Goal: Information Seeking & Learning: Learn about a topic

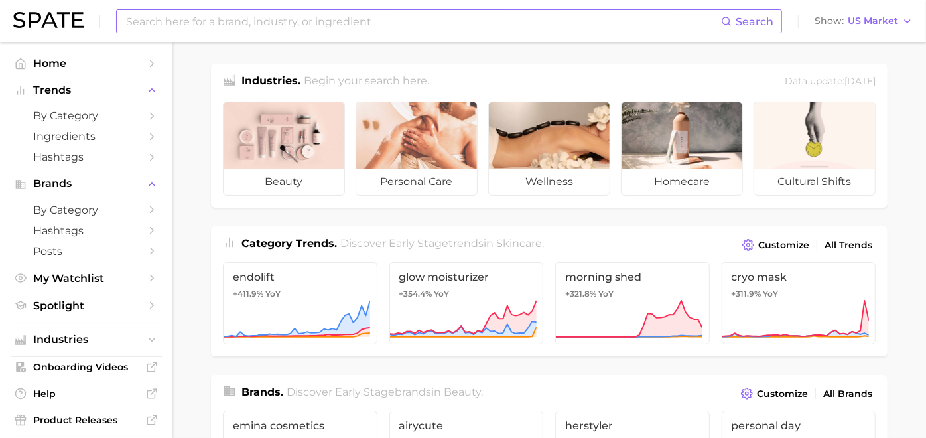
click at [366, 23] on input at bounding box center [423, 21] width 596 height 23
type input "p"
type input "f"
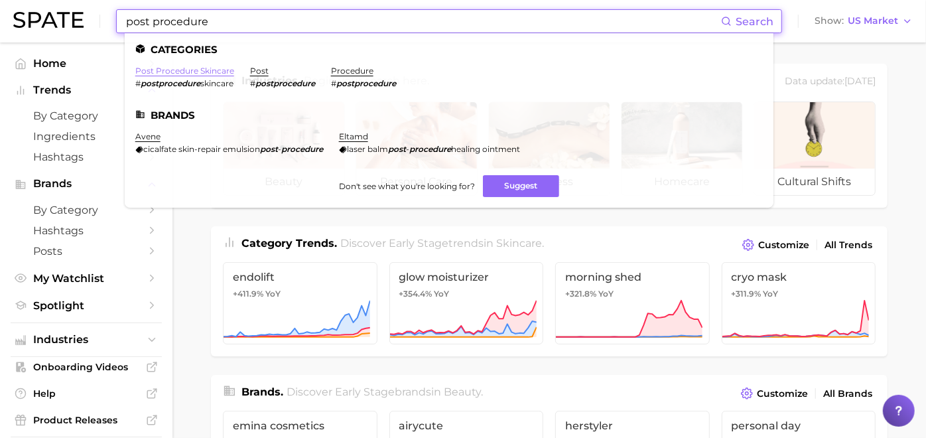
type input "post procedure"
click at [206, 72] on link "post procedure skincare" at bounding box center [184, 71] width 99 height 10
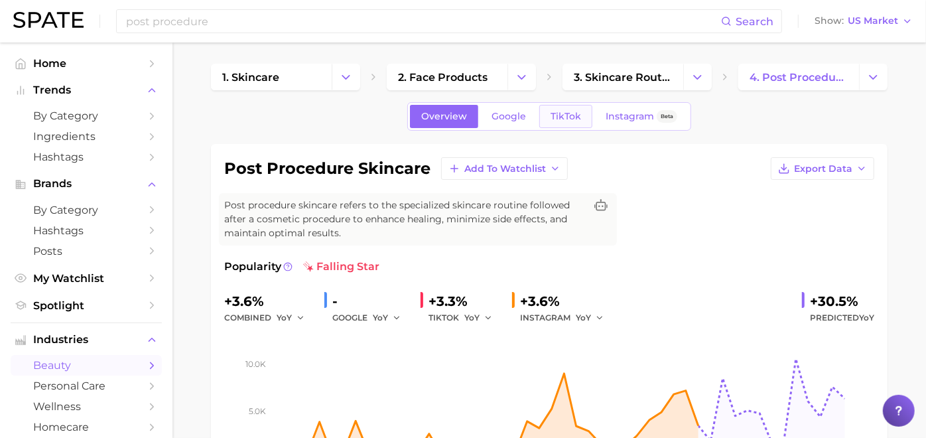
click at [576, 122] on link "TikTok" at bounding box center [565, 116] width 53 height 23
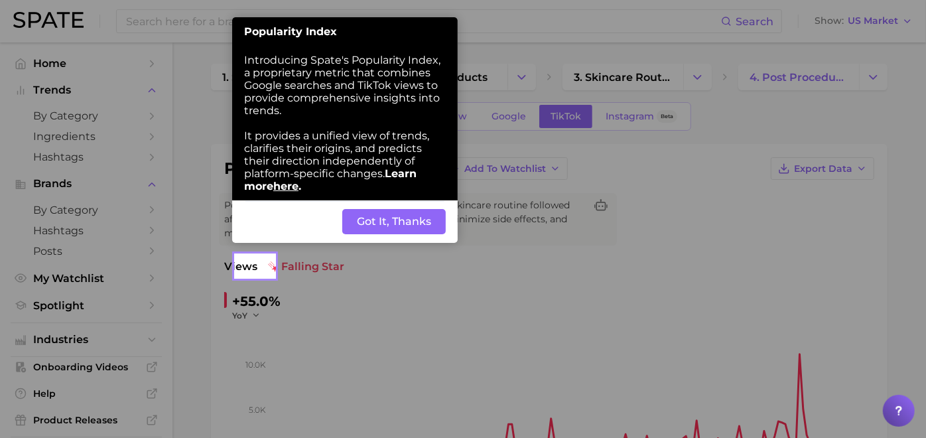
click at [395, 227] on button "Got It, Thanks" at bounding box center [393, 221] width 103 height 25
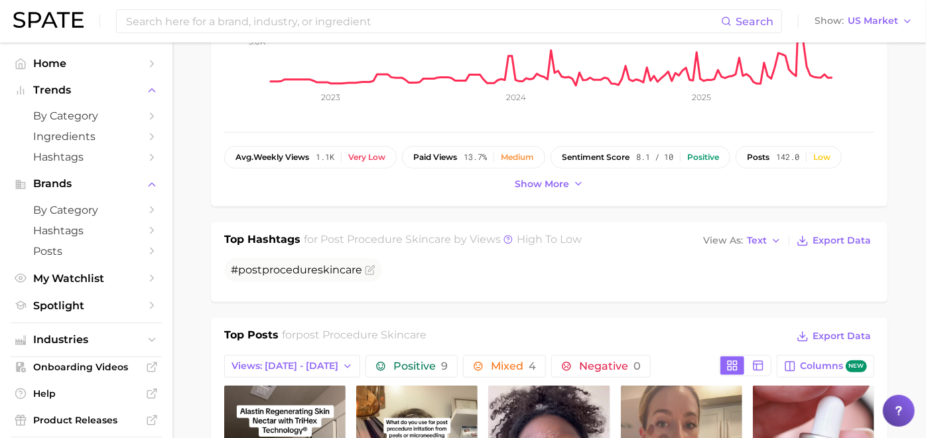
scroll to position [221, 0]
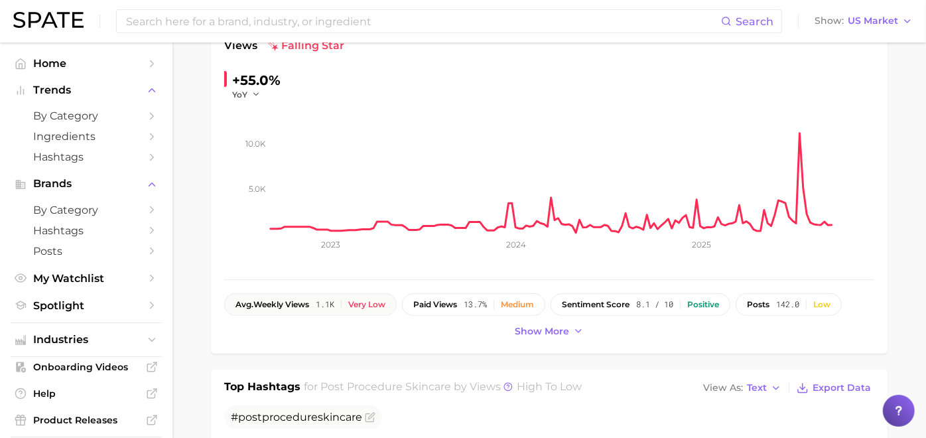
click at [355, 305] on div "avg. weekly views 1.1k Very low" at bounding box center [310, 304] width 150 height 9
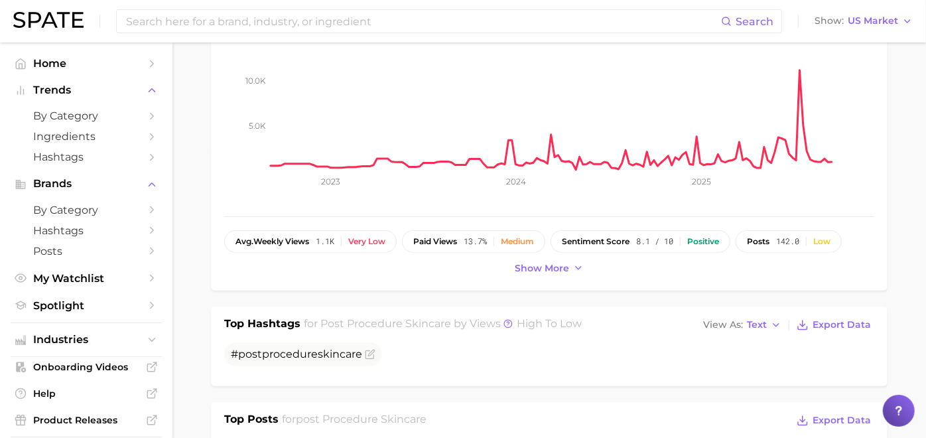
scroll to position [368, 0]
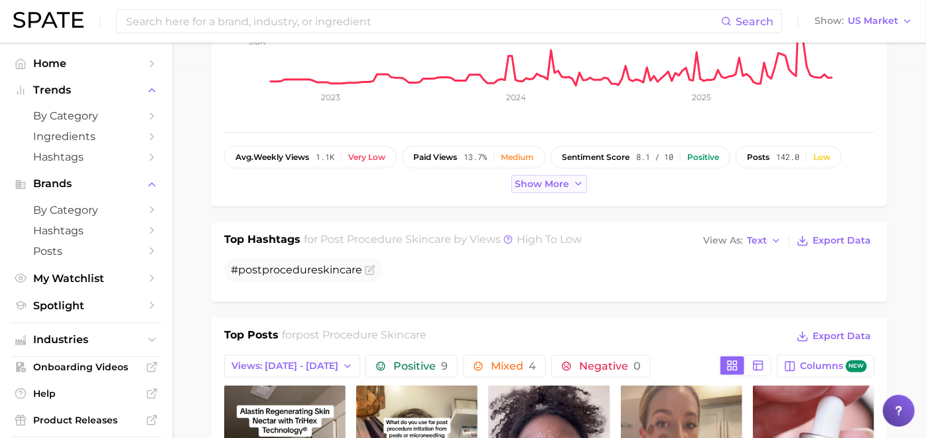
click at [551, 184] on span "Show more" at bounding box center [542, 183] width 54 height 11
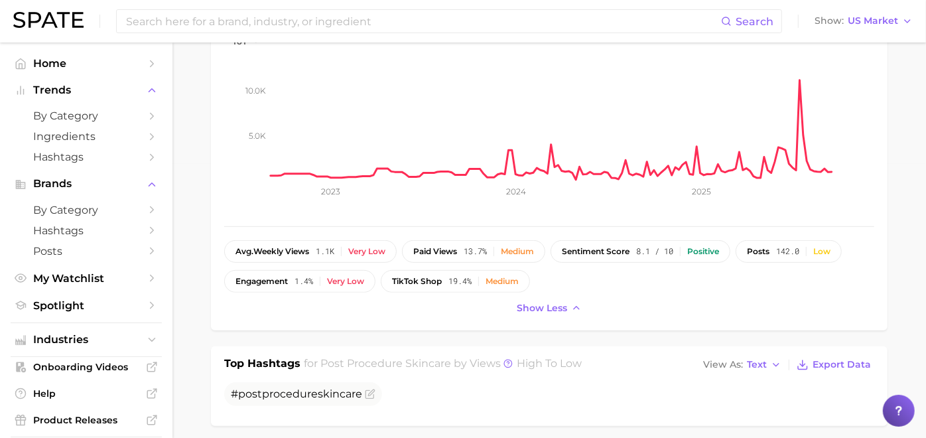
scroll to position [294, 0]
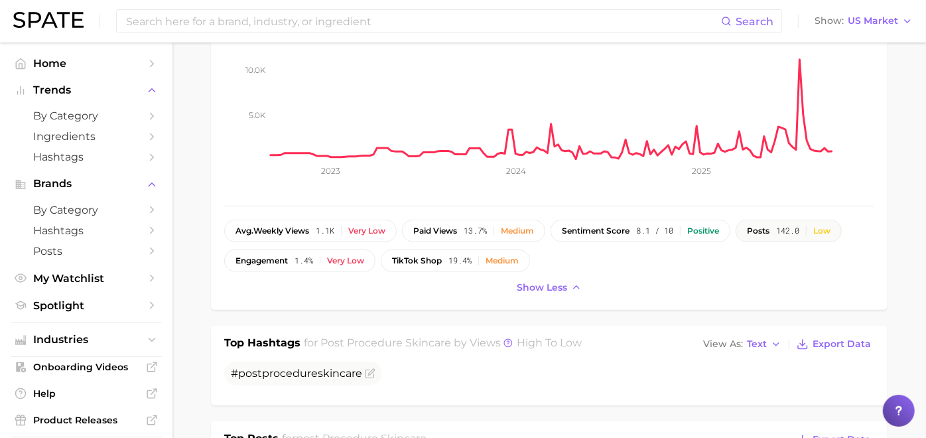
click at [735, 242] on button "posts 142.0 Low" at bounding box center [788, 231] width 106 height 23
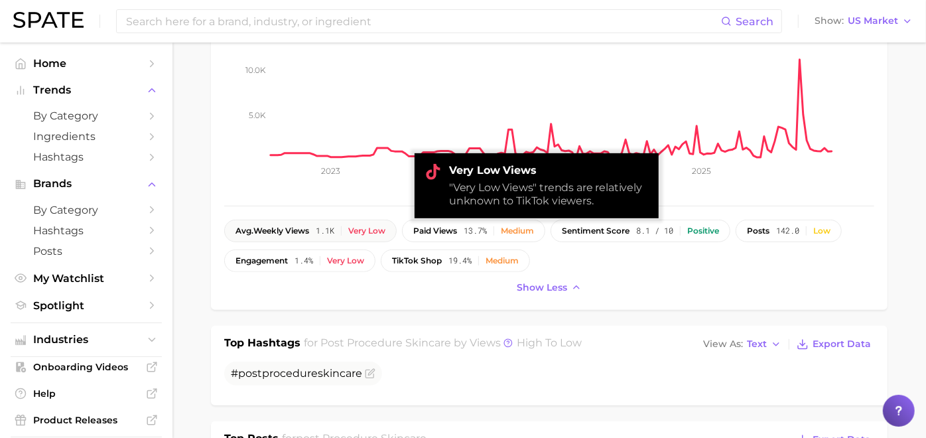
click at [355, 226] on div "avg. weekly views 1.1k Very low" at bounding box center [310, 230] width 150 height 9
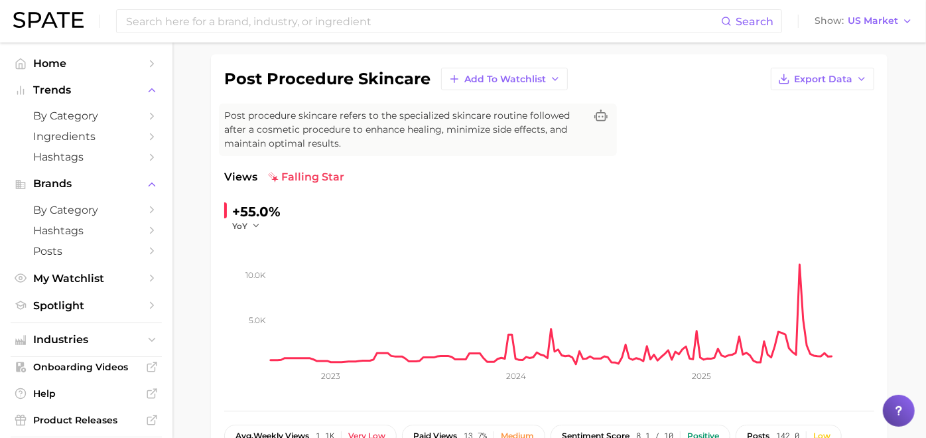
scroll to position [0, 0]
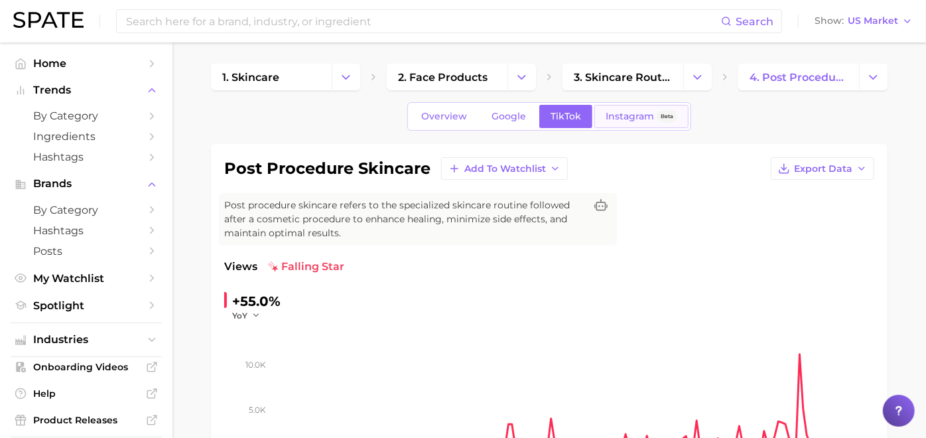
click at [644, 107] on link "Instagram Beta" at bounding box center [641, 116] width 94 height 23
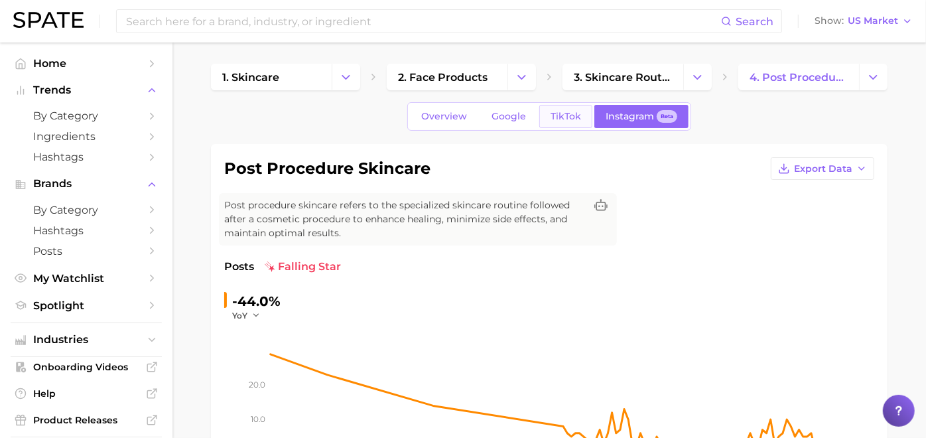
click at [562, 121] on span "TikTok" at bounding box center [565, 116] width 31 height 11
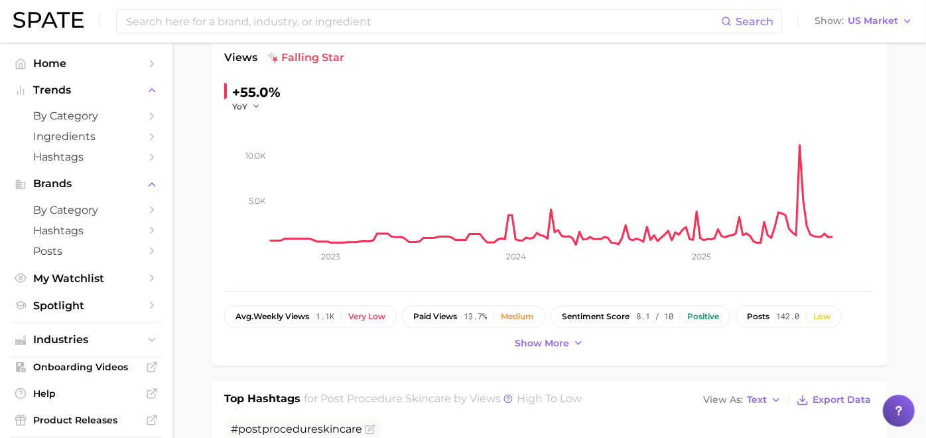
scroll to position [221, 0]
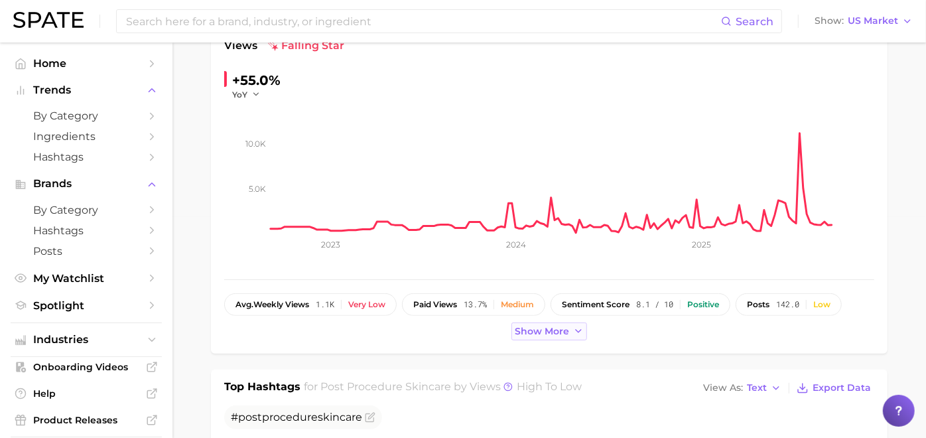
click at [535, 326] on span "Show more" at bounding box center [542, 331] width 54 height 11
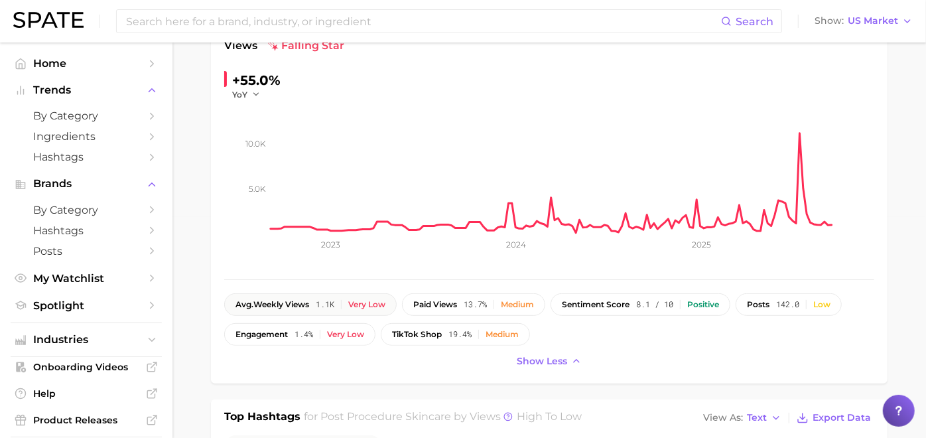
click at [385, 303] on div "Very low" at bounding box center [366, 304] width 37 height 9
click at [747, 309] on span "posts" at bounding box center [758, 304] width 23 height 9
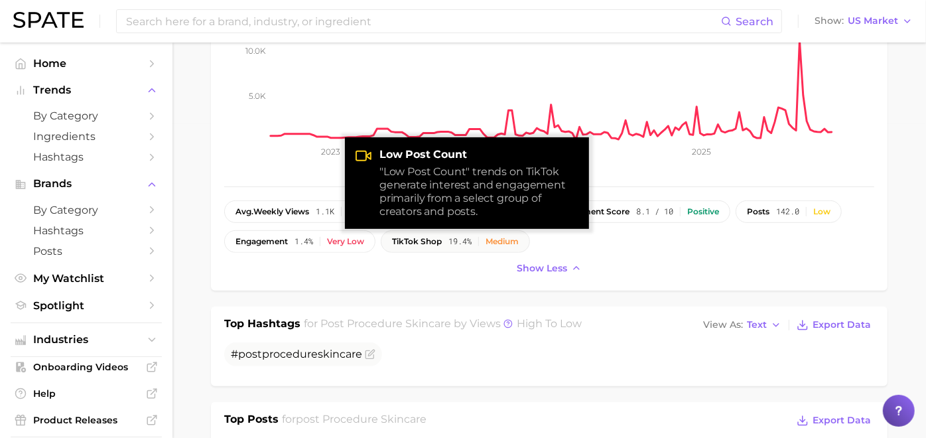
scroll to position [442, 0]
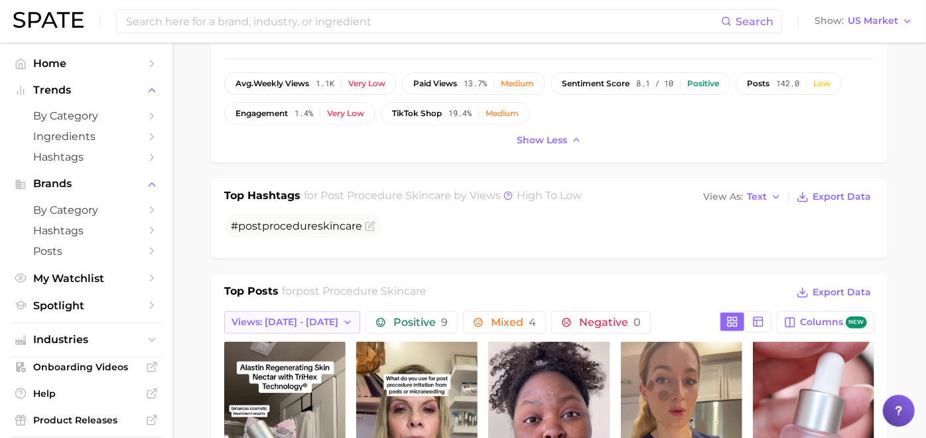
click at [342, 317] on icon "button" at bounding box center [347, 322] width 11 height 11
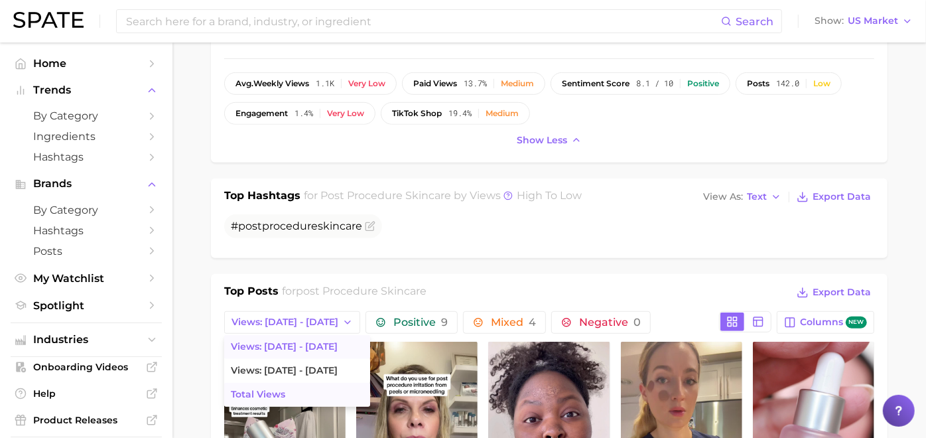
click at [314, 389] on button "Total Views" at bounding box center [297, 395] width 146 height 24
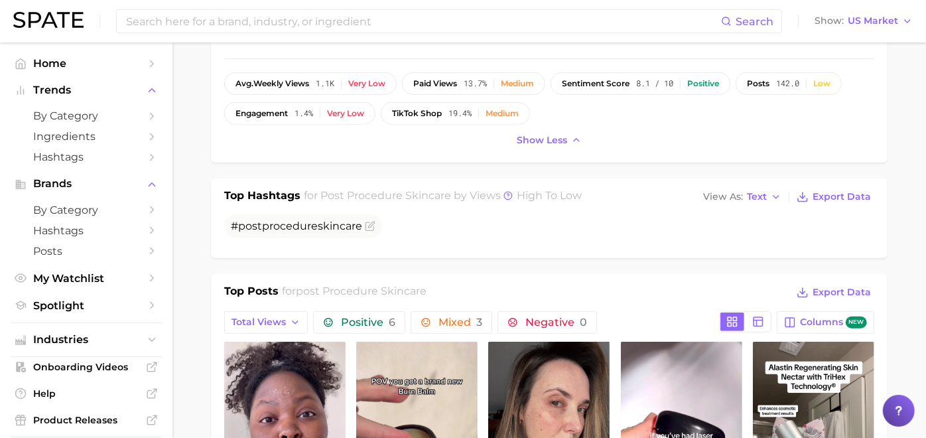
scroll to position [0, 0]
click at [308, 327] on button "Total Views" at bounding box center [266, 322] width 84 height 23
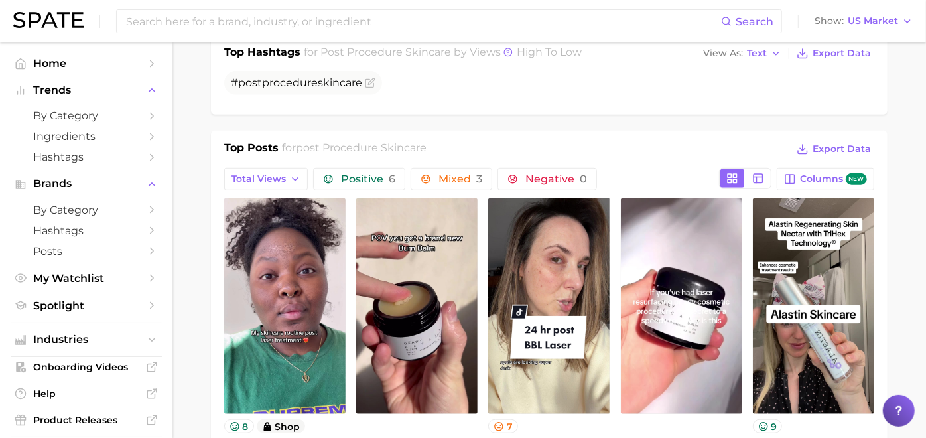
scroll to position [589, 0]
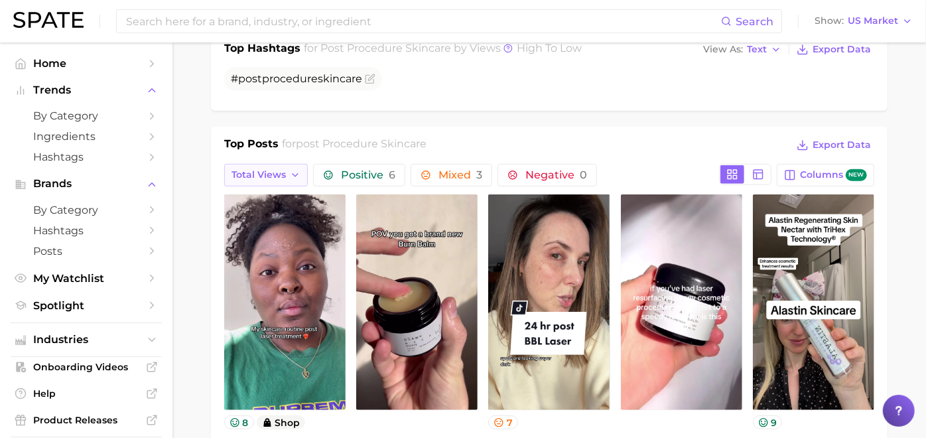
click at [286, 169] on span "Total Views" at bounding box center [258, 174] width 54 height 11
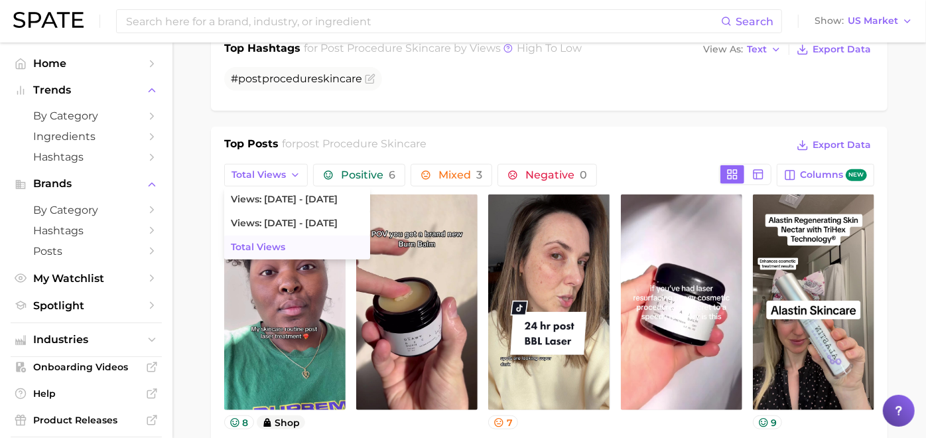
click at [908, 202] on main "1. skincare 2. face products 3. skincare routines 4. post procedure skincare Ov…" at bounding box center [548, 339] width 753 height 1771
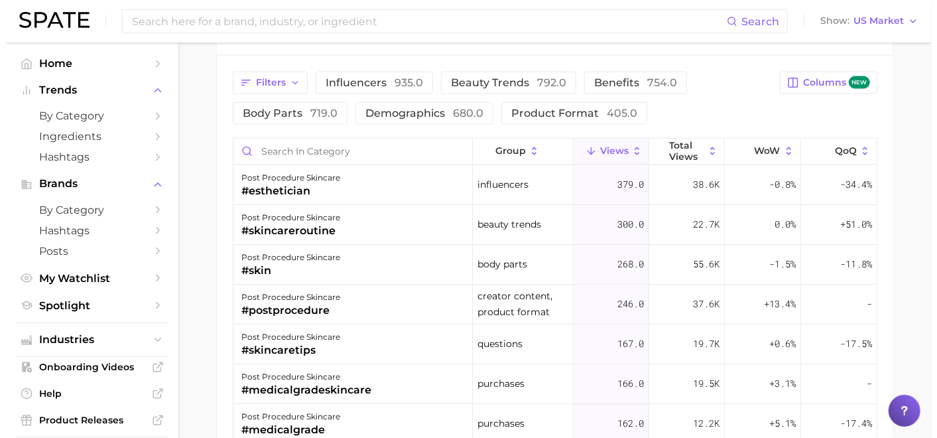
scroll to position [1178, 0]
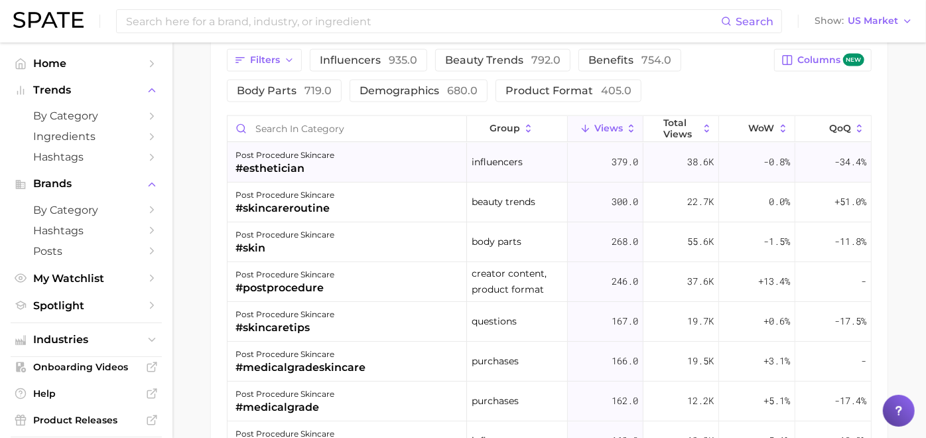
click at [611, 154] on span "379.0" at bounding box center [624, 162] width 27 height 16
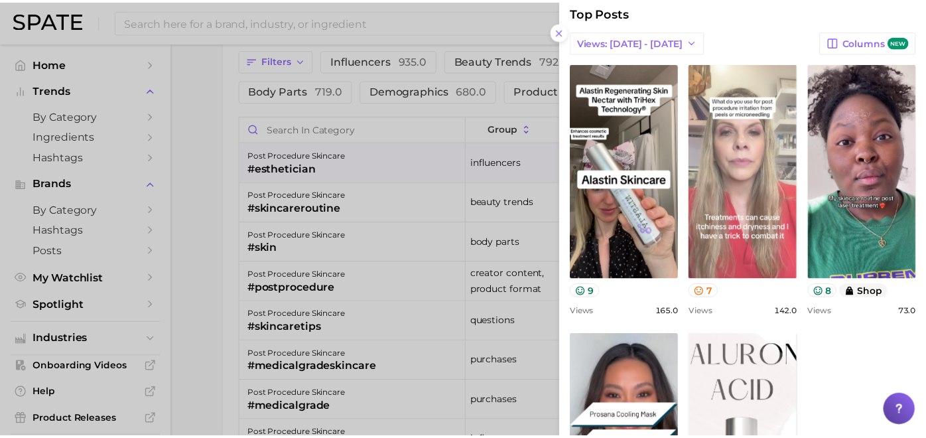
scroll to position [0, 0]
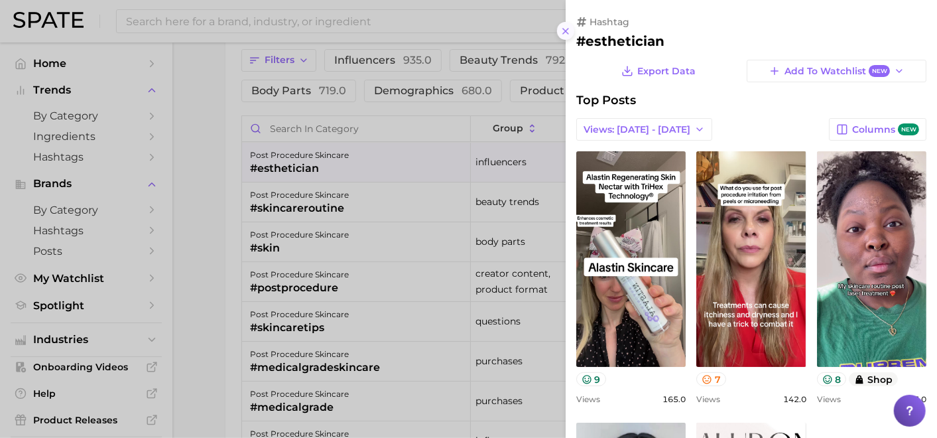
click at [558, 31] on button at bounding box center [566, 31] width 18 height 18
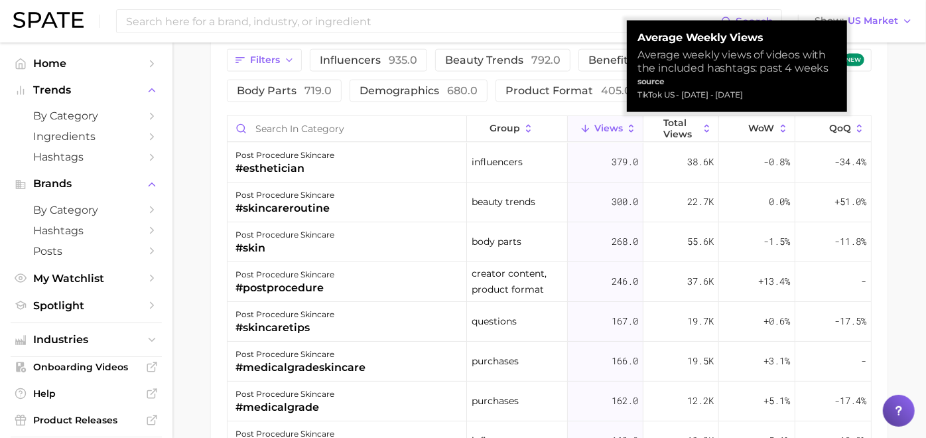
click at [594, 123] on span "Views" at bounding box center [608, 128] width 29 height 11
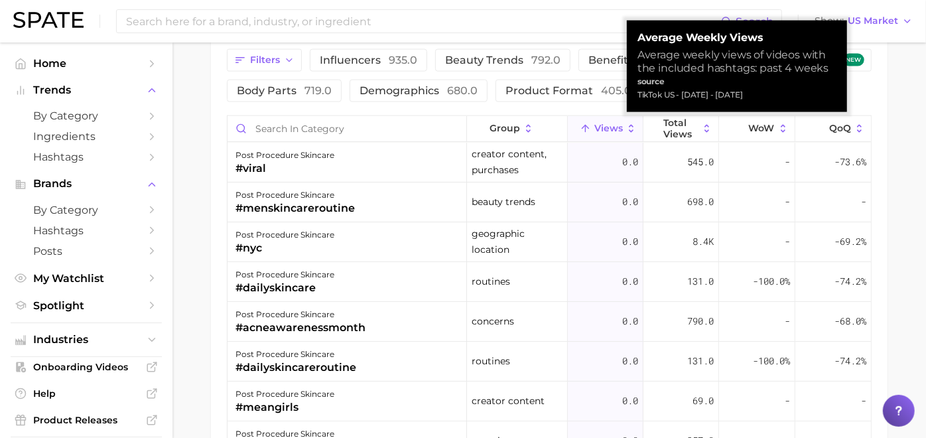
click at [594, 123] on span "Views" at bounding box center [608, 128] width 29 height 11
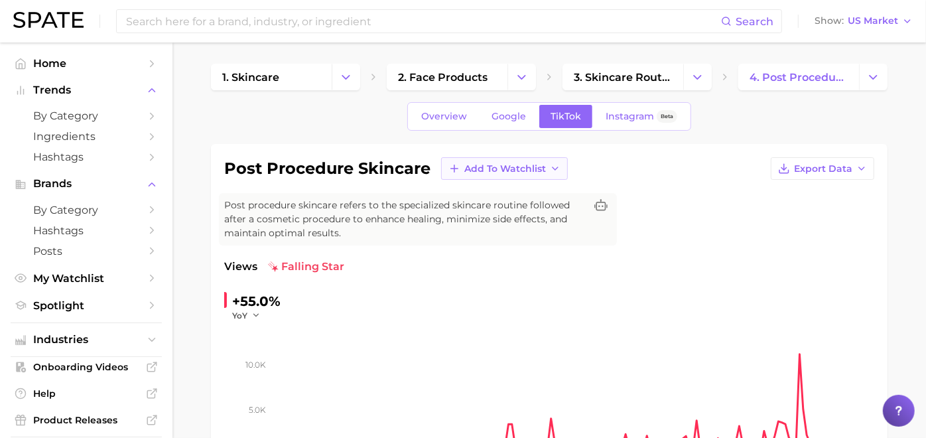
click at [533, 171] on span "Add to Watchlist" at bounding box center [505, 168] width 82 height 11
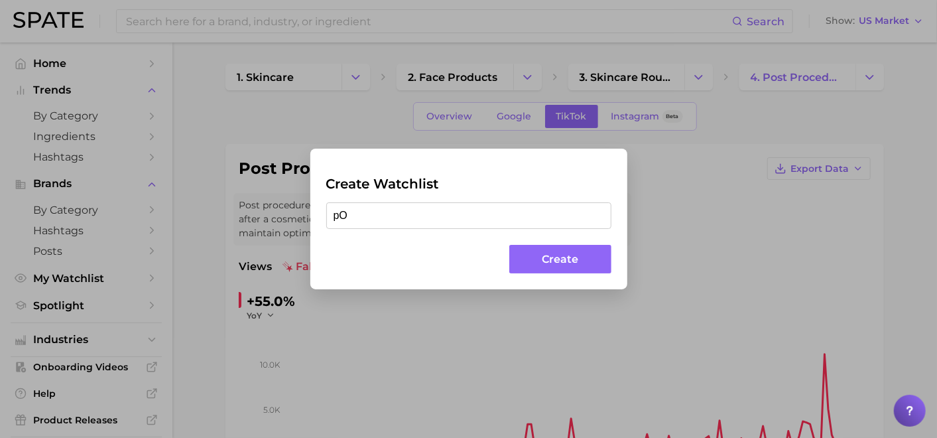
type input "p"
type input "u"
type input "UF medicated"
click at [535, 246] on button "Create" at bounding box center [559, 259] width 101 height 29
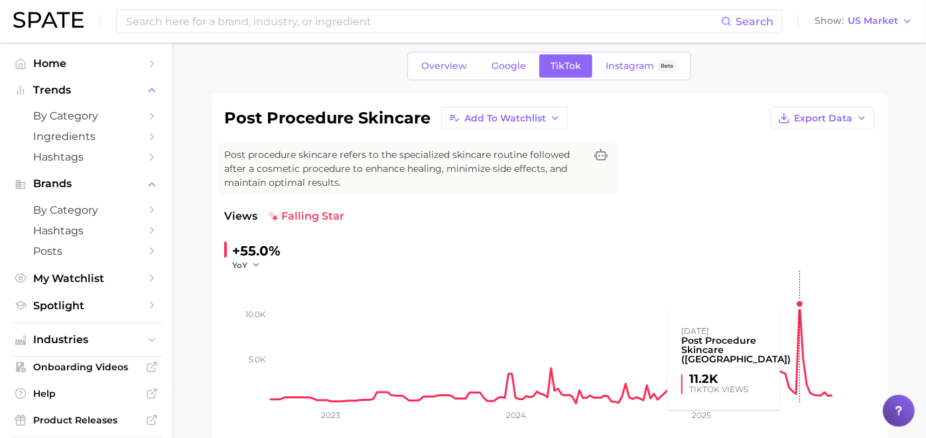
scroll to position [74, 0]
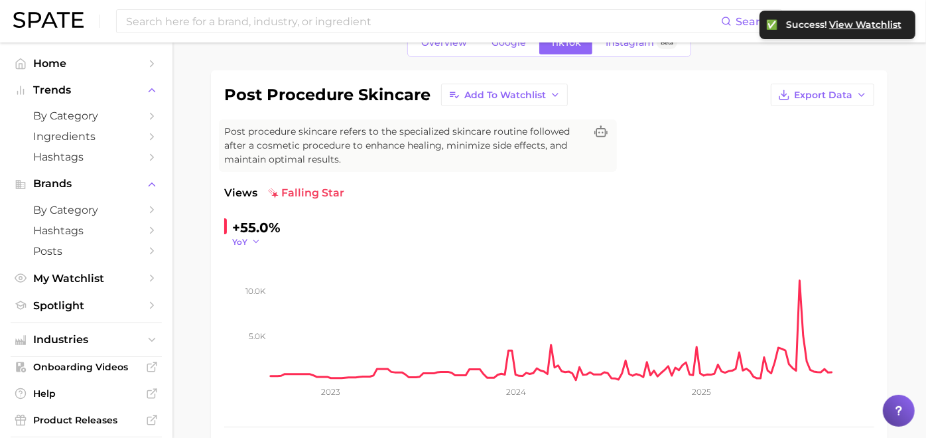
click at [261, 244] on icon "button" at bounding box center [255, 241] width 9 height 9
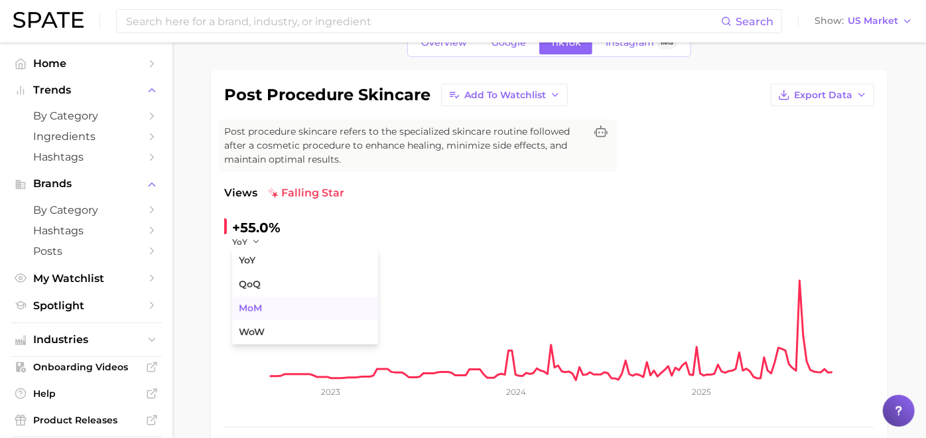
click at [277, 310] on button "MoM" at bounding box center [305, 308] width 146 height 24
click at [263, 241] on polyline "button" at bounding box center [260, 242] width 5 height 2
click at [265, 326] on span "WoW" at bounding box center [252, 331] width 26 height 11
click at [269, 240] on icon "button" at bounding box center [263, 241] width 9 height 9
click at [275, 265] on button "YoY" at bounding box center [305, 261] width 146 height 24
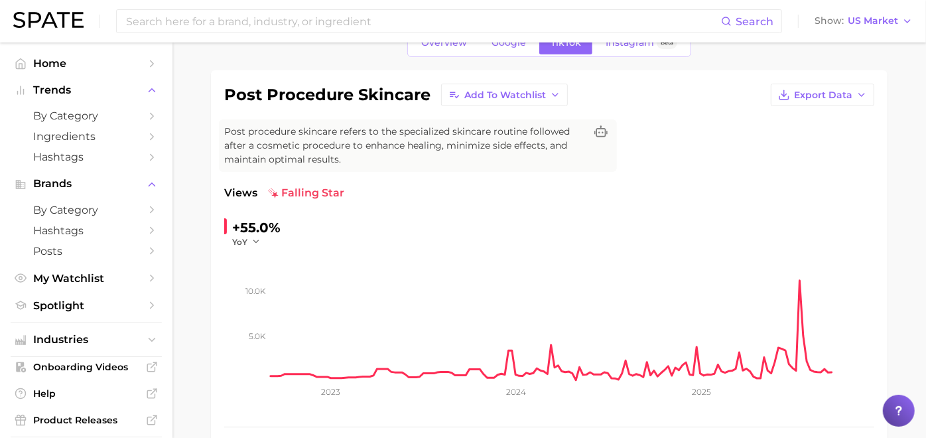
click at [275, 247] on icon "5.0k 10.0k 2023 2024 2025" at bounding box center [534, 330] width 621 height 166
click at [258, 241] on polyline "button" at bounding box center [255, 242] width 5 height 2
click at [261, 282] on span "QoQ" at bounding box center [250, 284] width 22 height 11
click at [264, 241] on icon "button" at bounding box center [259, 241] width 9 height 9
click at [262, 308] on span "MoM" at bounding box center [250, 307] width 23 height 11
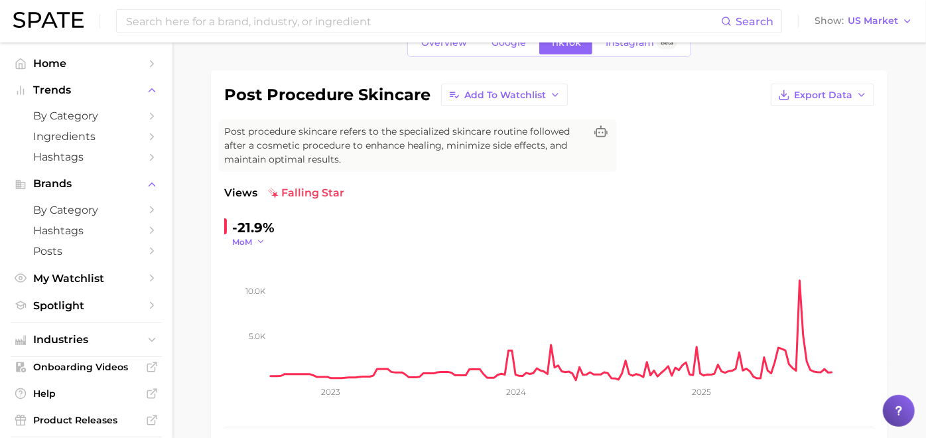
click at [265, 241] on icon "button" at bounding box center [260, 241] width 9 height 9
click at [283, 328] on button "WoW" at bounding box center [305, 332] width 146 height 24
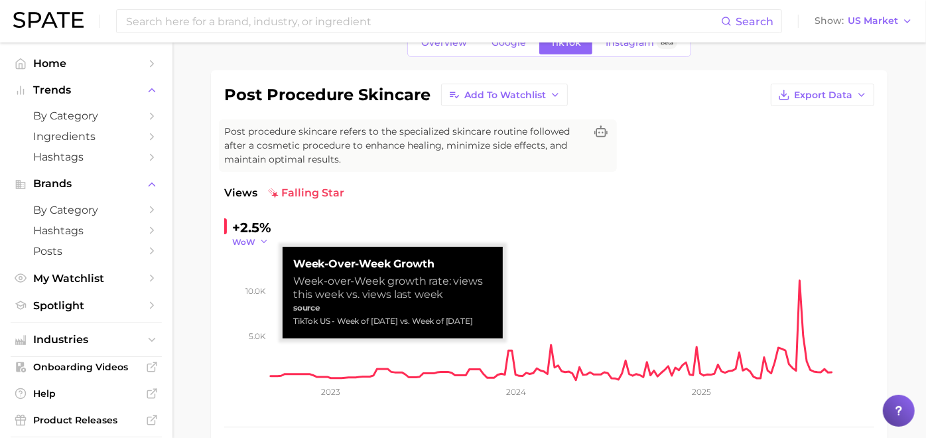
click at [269, 240] on icon "button" at bounding box center [263, 241] width 9 height 9
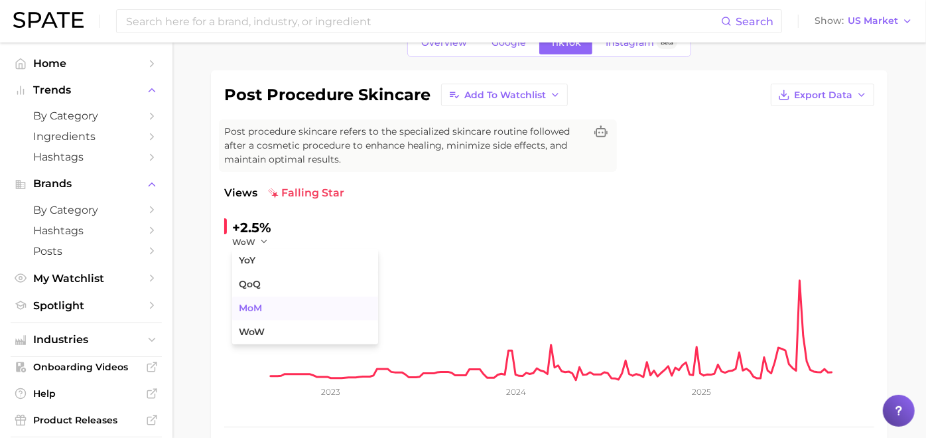
click at [262, 309] on span "MoM" at bounding box center [250, 307] width 23 height 11
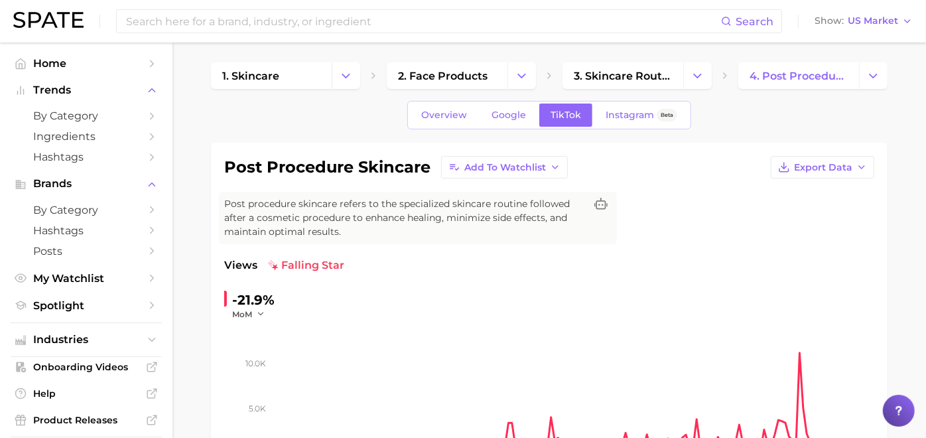
scroll to position [0, 0]
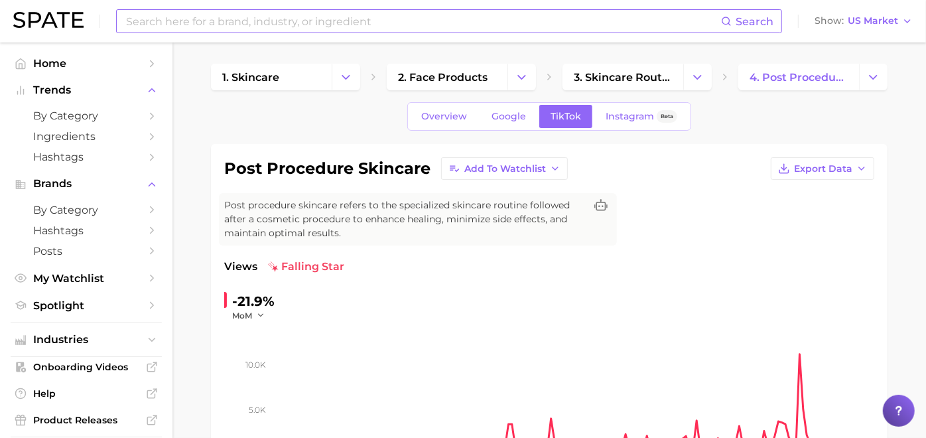
click at [277, 21] on input at bounding box center [423, 21] width 596 height 23
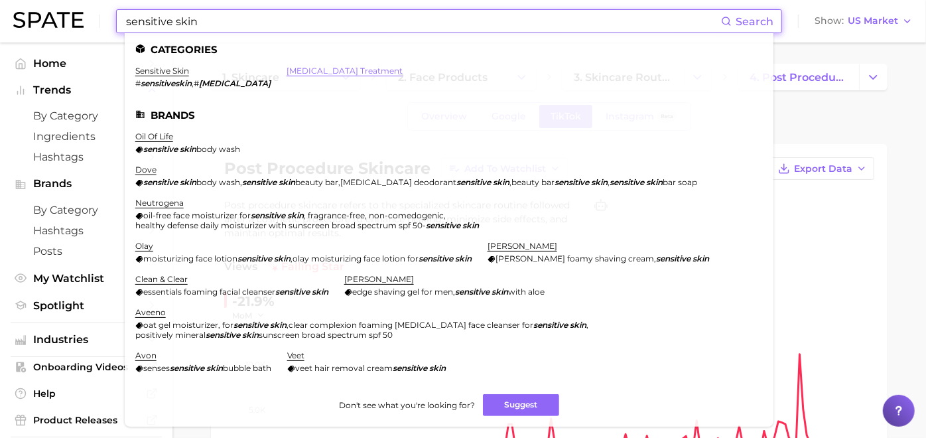
type input "sensitive skin"
click at [295, 70] on link "sensitive skin treatment" at bounding box center [344, 71] width 116 height 10
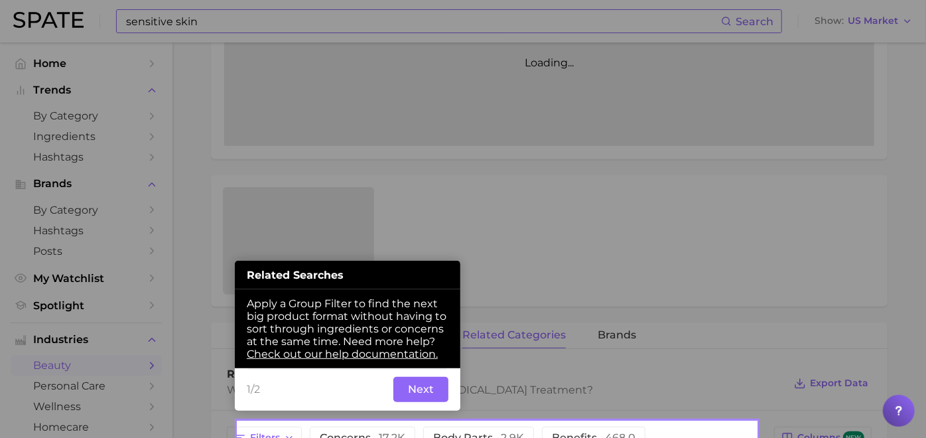
scroll to position [359, 0]
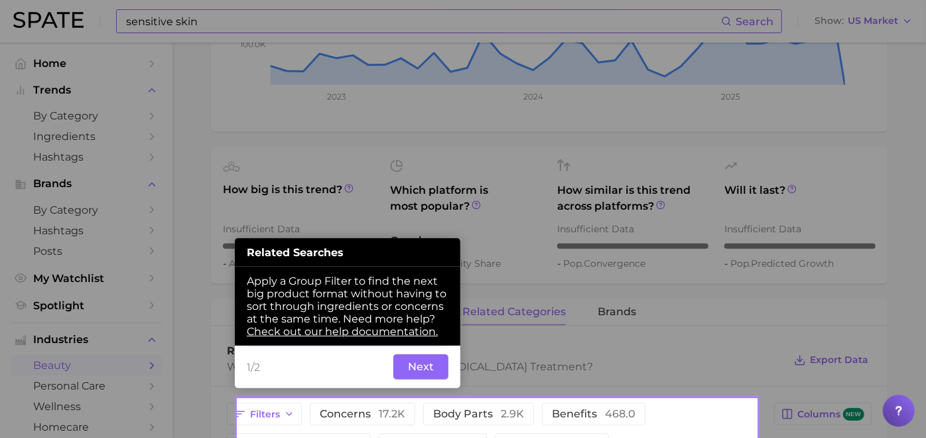
click at [422, 365] on button "Next" at bounding box center [420, 366] width 55 height 25
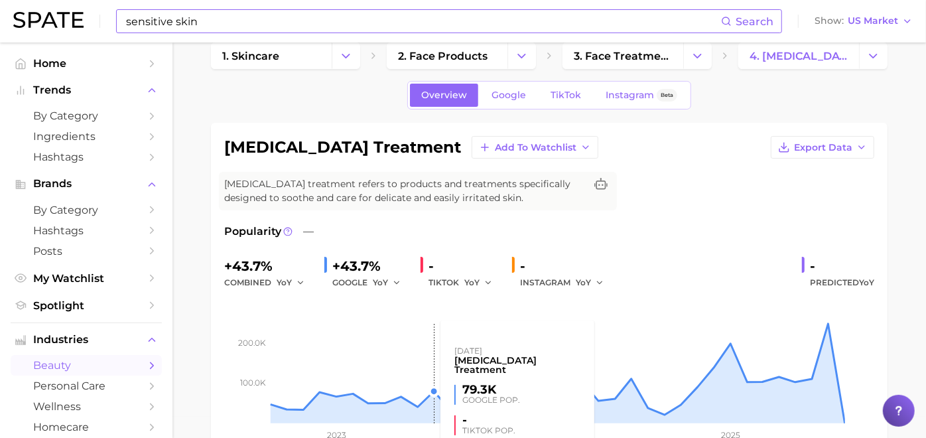
scroll to position [0, 0]
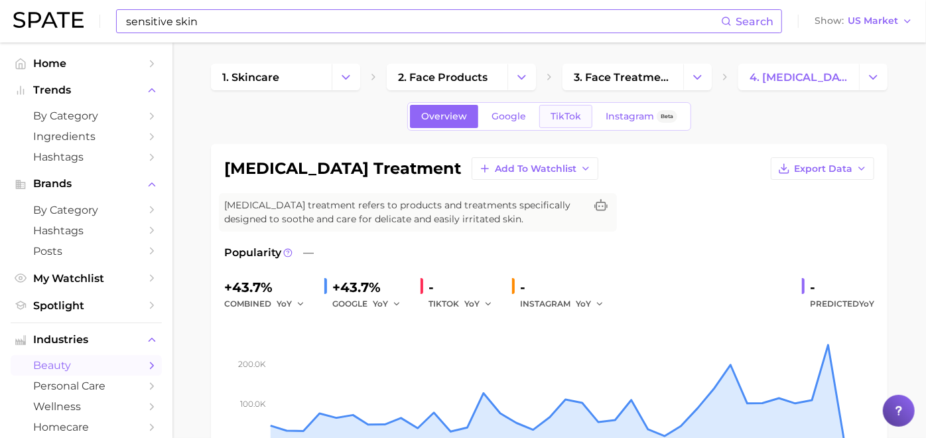
click at [561, 121] on span "TikTok" at bounding box center [565, 116] width 31 height 11
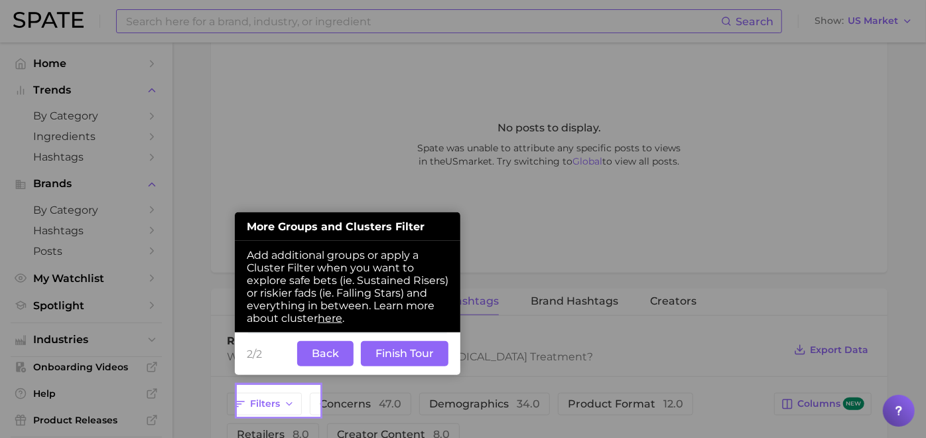
scroll to position [715, 0]
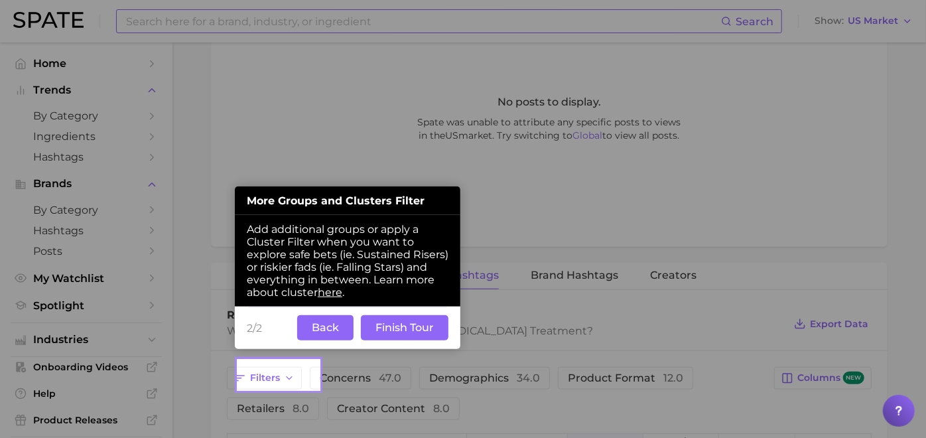
click at [375, 334] on button "Finish Tour" at bounding box center [405, 327] width 88 height 25
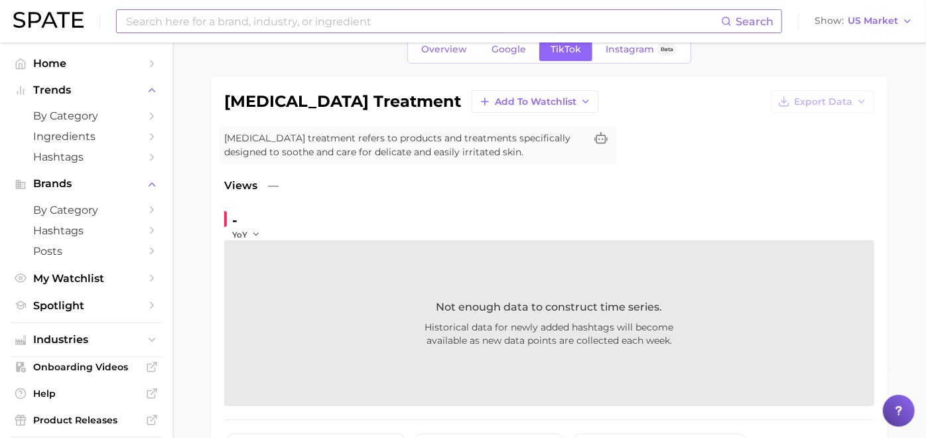
scroll to position [0, 0]
